Goal: Navigation & Orientation: Find specific page/section

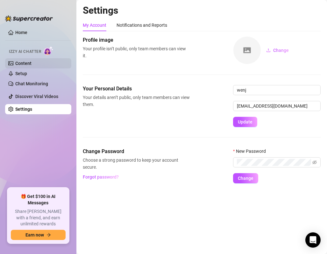
click at [32, 63] on link "Content" at bounding box center [23, 63] width 16 height 5
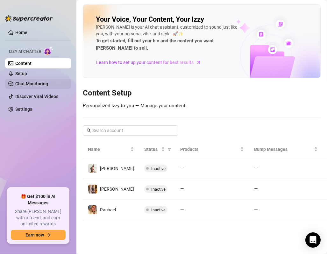
click at [38, 84] on link "Chat Monitoring" at bounding box center [31, 83] width 33 height 5
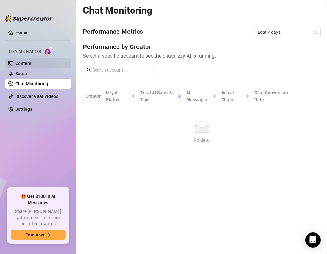
click at [32, 62] on link "Content" at bounding box center [23, 63] width 16 height 5
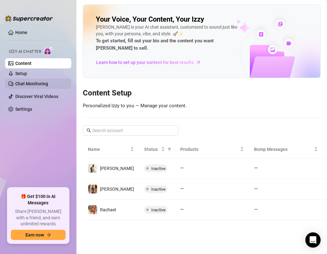
click at [27, 83] on link "Chat Monitoring" at bounding box center [31, 83] width 33 height 5
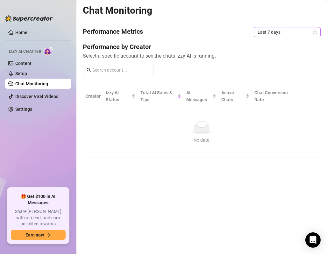
click at [289, 27] on span "Last 7 days" at bounding box center [287, 32] width 59 height 10
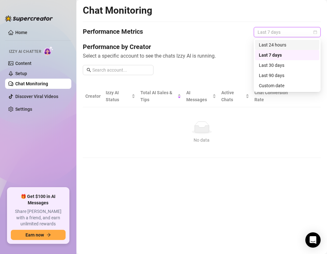
click at [279, 42] on div "Last 24 hours" at bounding box center [287, 44] width 57 height 7
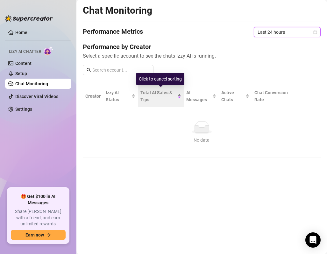
click at [151, 99] on span "Total AI Sales & Tips" at bounding box center [159, 96] width 36 height 14
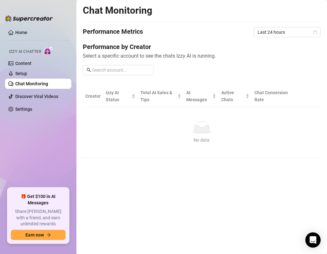
click at [271, 95] on th "Chat Conversion Rate" at bounding box center [274, 96] width 45 height 22
click at [22, 63] on link "Content" at bounding box center [23, 63] width 16 height 5
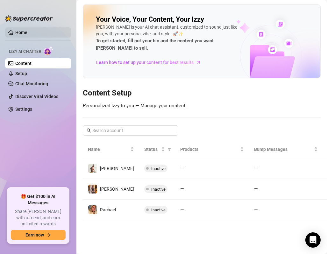
click at [27, 34] on link "Home" at bounding box center [21, 32] width 12 height 5
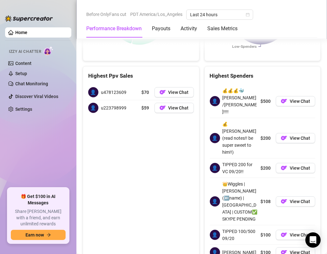
scroll to position [1210, 0]
